Goal: Find specific page/section: Locate a particular part of the current website

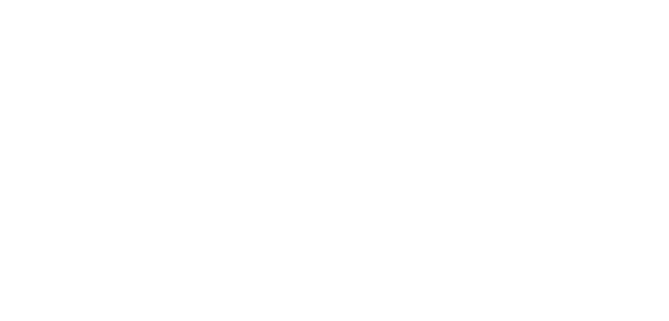
type input "a"
type input "acondes"
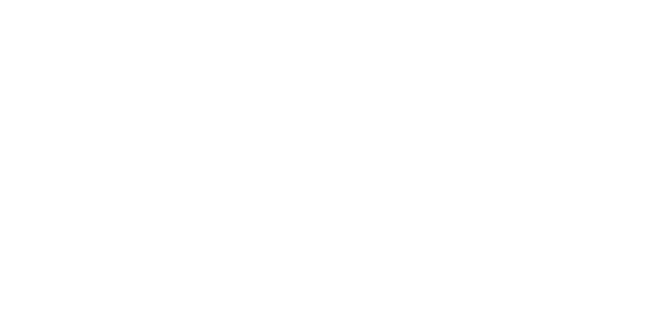
type input "can"
type input "cerv"
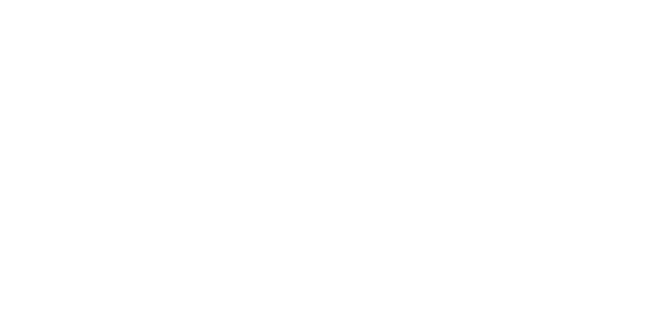
type input "hori"
type input "igna"
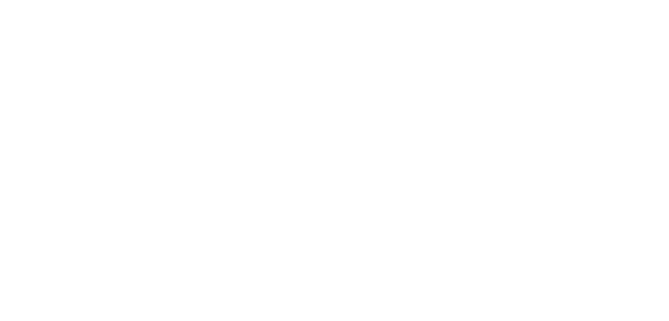
type input "ig"
type input "l"
type input "prad"
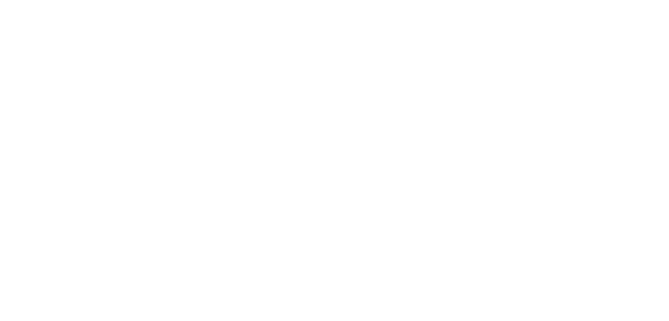
type input "Aco"
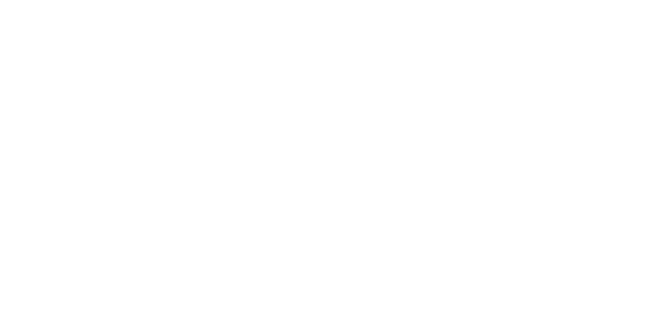
drag, startPoint x: 641, startPoint y: 21, endPoint x: 648, endPoint y: 33, distance: 13.7
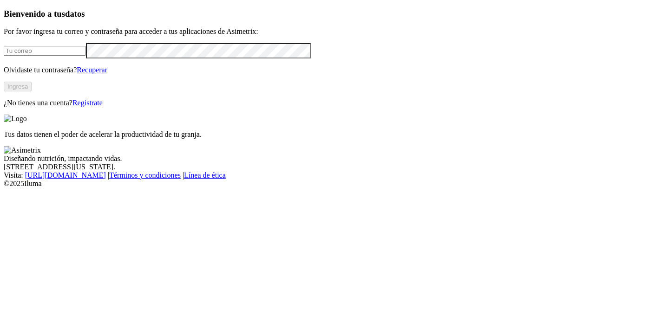
type input "natali.lora@premexcorp.com"
click at [32, 92] on button "Ingresa" at bounding box center [18, 87] width 28 height 10
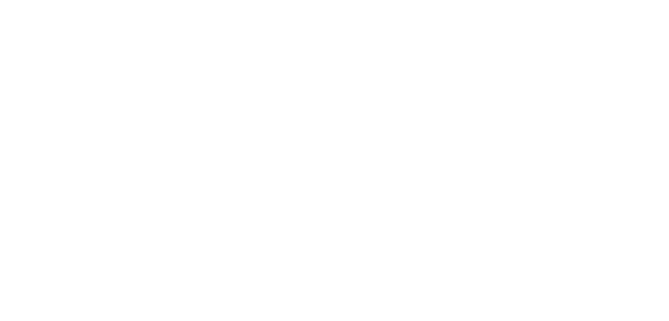
type input "pra"
drag, startPoint x: 611, startPoint y: 15, endPoint x: 608, endPoint y: 23, distance: 8.5
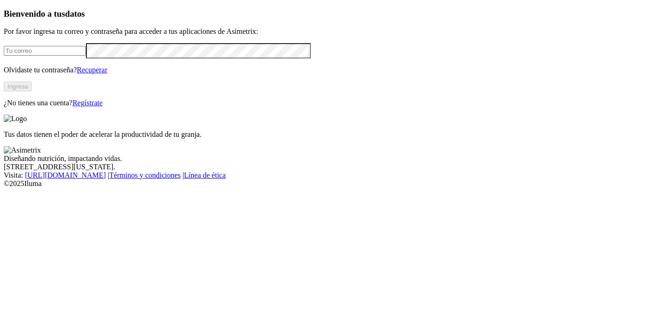
type input "natali.lora@premexcorp.com"
click at [32, 92] on button "Ingresa" at bounding box center [18, 87] width 28 height 10
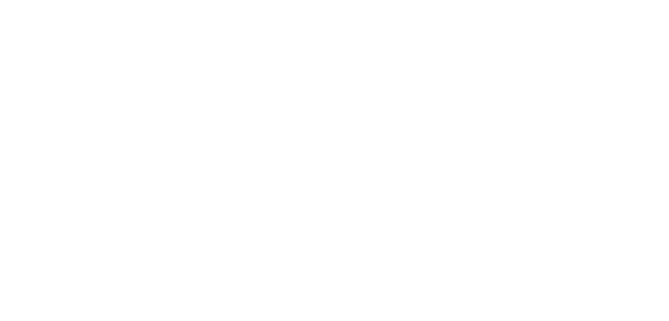
type input "prader"
type input "a"
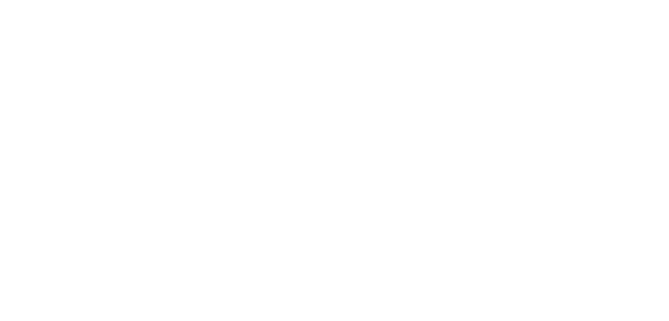
type input "can"
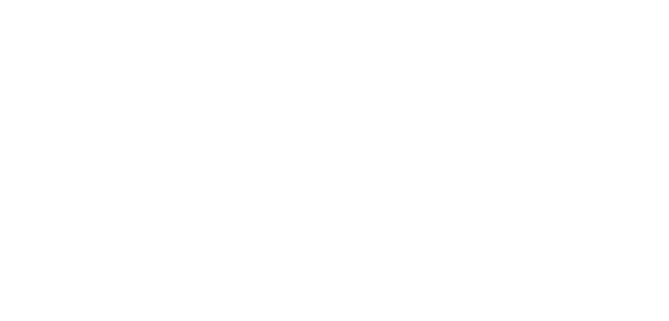
type input "cerv"
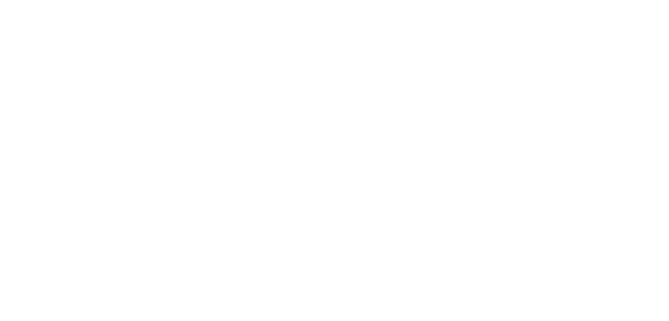
type input "hor"
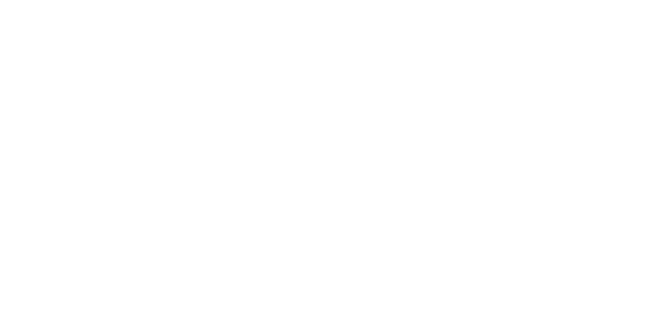
type input "ign"
